Goal: Information Seeking & Learning: Learn about a topic

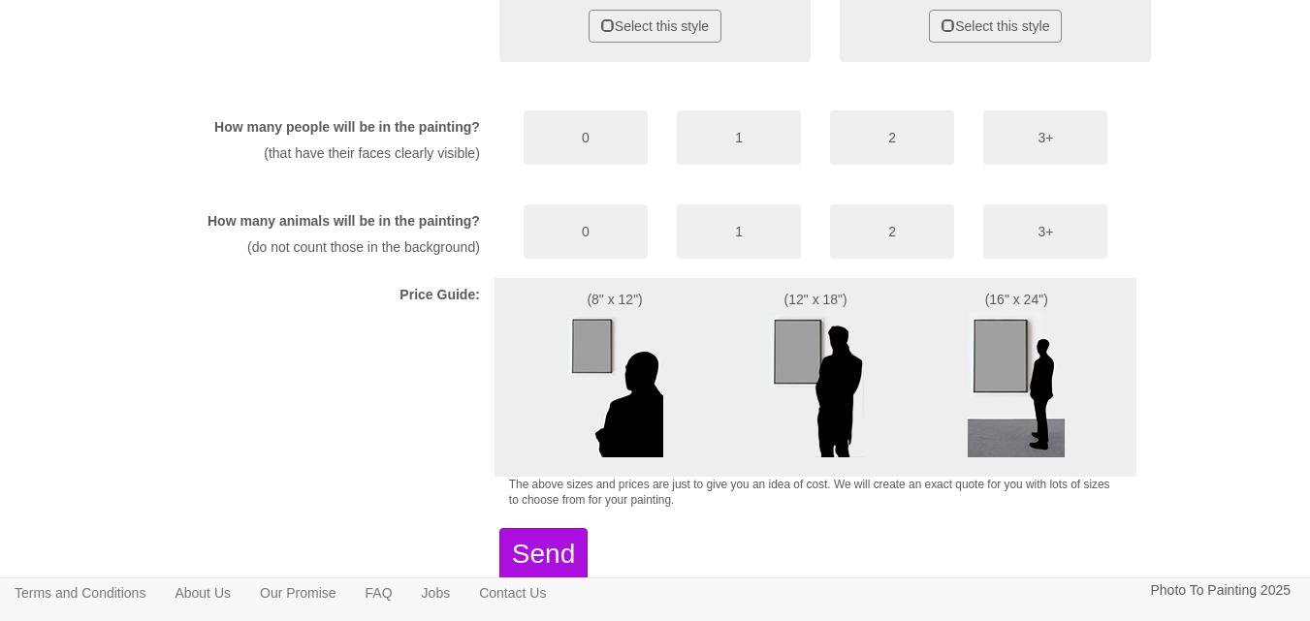
scroll to position [1202, 0]
